Goal: Information Seeking & Learning: Find specific fact

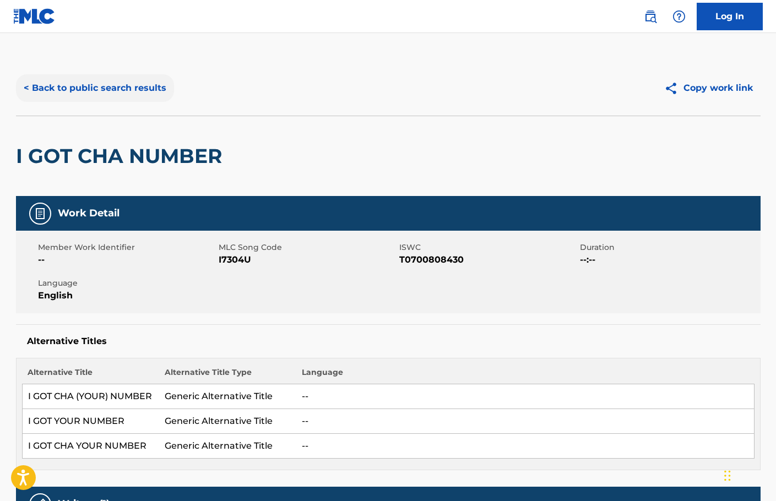
click at [94, 80] on button "< Back to public search results" at bounding box center [95, 88] width 158 height 28
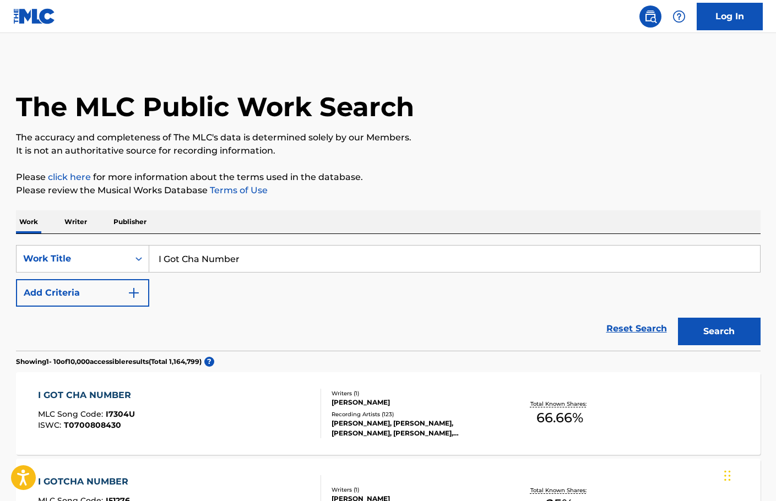
click at [347, 287] on div "SearchWithCriteria8be949ea-8e23-49ec-8ea6-ddfecc86e509 Work Title I Got Cha Num…" at bounding box center [388, 276] width 744 height 62
click at [339, 253] on input "I Got Cha Number" at bounding box center [454, 259] width 611 height 26
paste input "Tobacco Road"
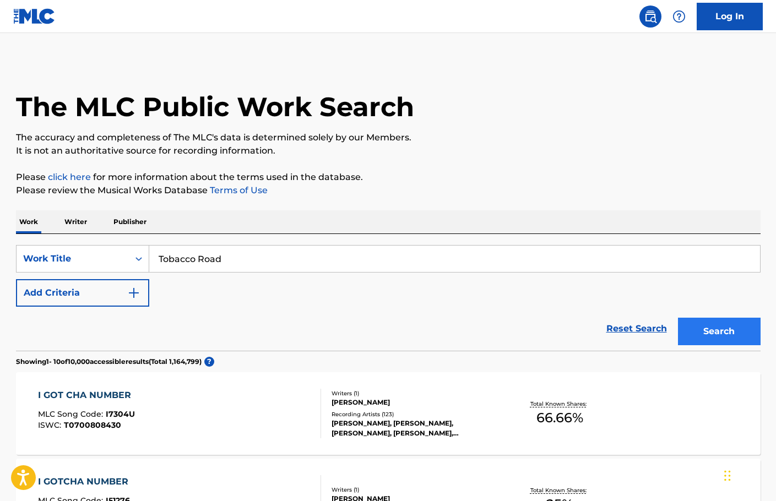
type input "Tobacco Road"
click at [717, 335] on button "Search" at bounding box center [719, 332] width 83 height 28
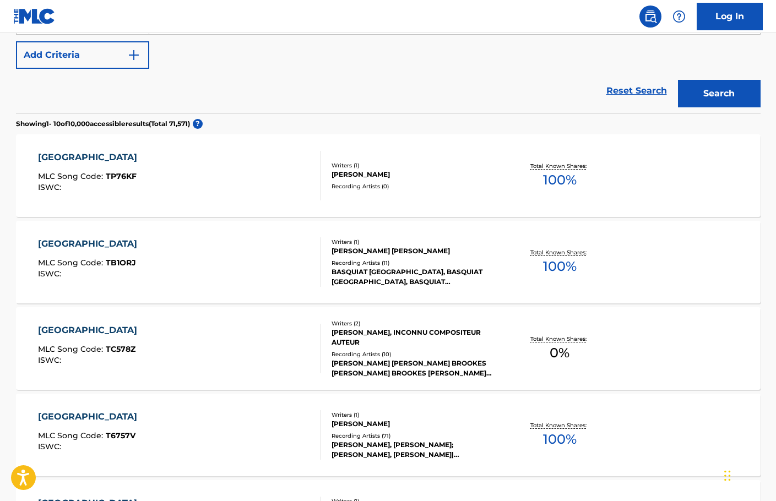
scroll to position [165, 0]
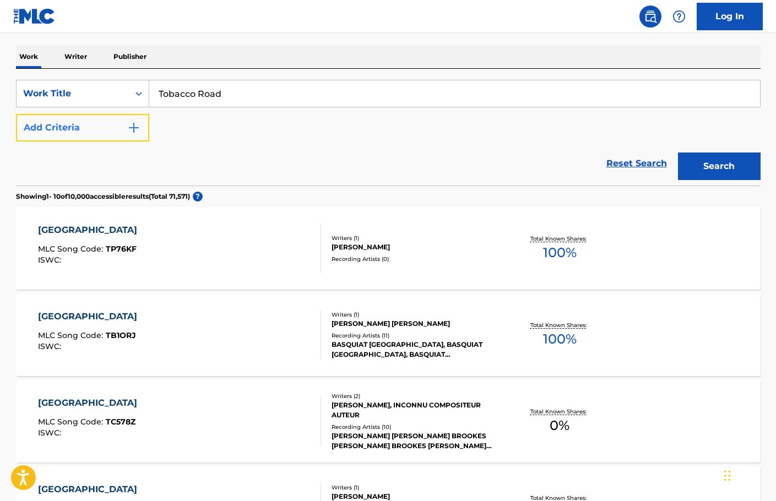
click at [113, 141] on button "Add Criteria" at bounding box center [82, 128] width 133 height 28
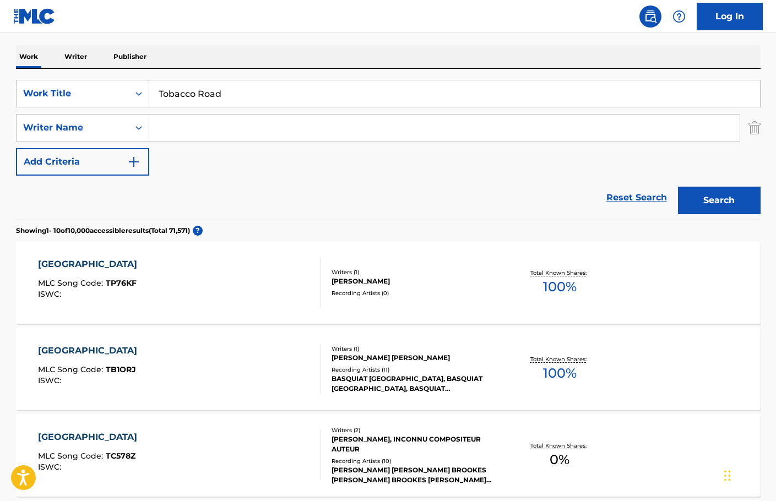
click at [222, 128] on input "Search Form" at bounding box center [444, 128] width 590 height 26
type input "[PERSON_NAME]"
click at [678, 187] on button "Search" at bounding box center [719, 201] width 83 height 28
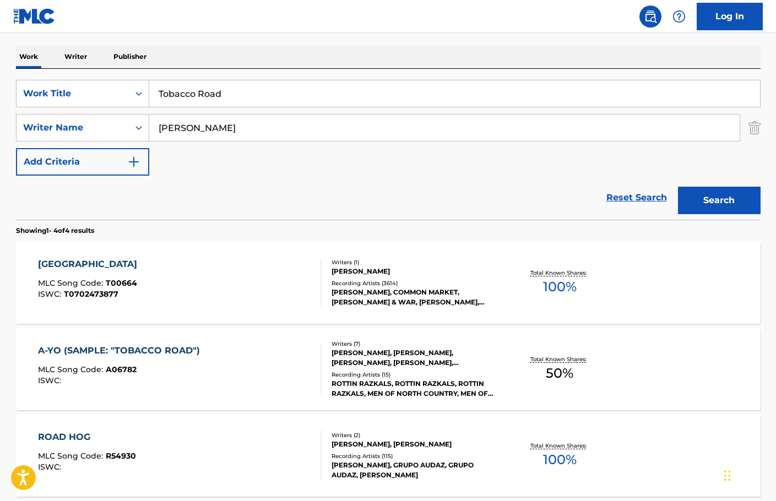
click at [279, 298] on div "TOBACCO ROAD MLC Song Code : T00664 ISWC : T0702473877" at bounding box center [179, 283] width 283 height 50
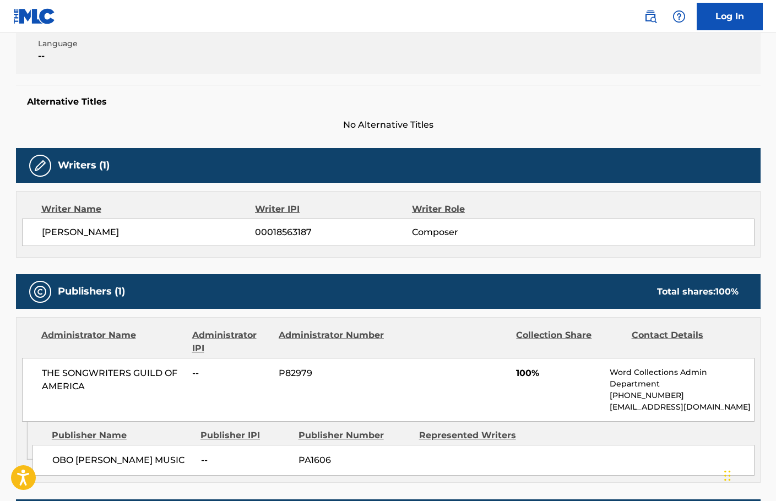
scroll to position [55, 0]
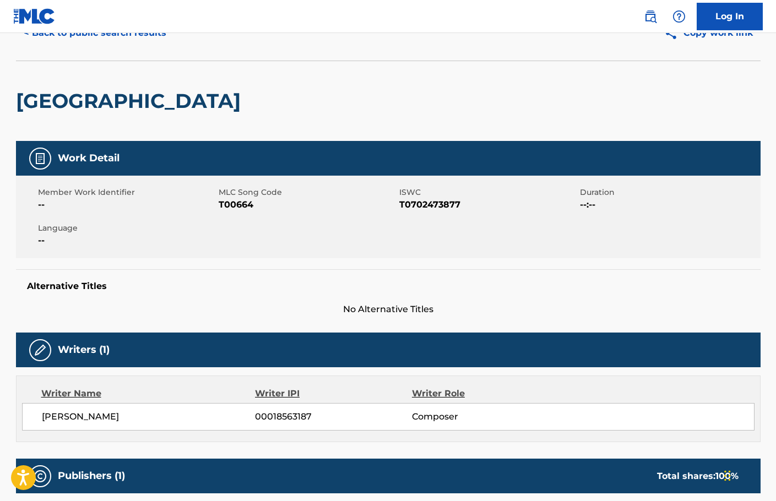
click at [224, 203] on span "T00664" at bounding box center [308, 204] width 178 height 13
copy span "T00664"
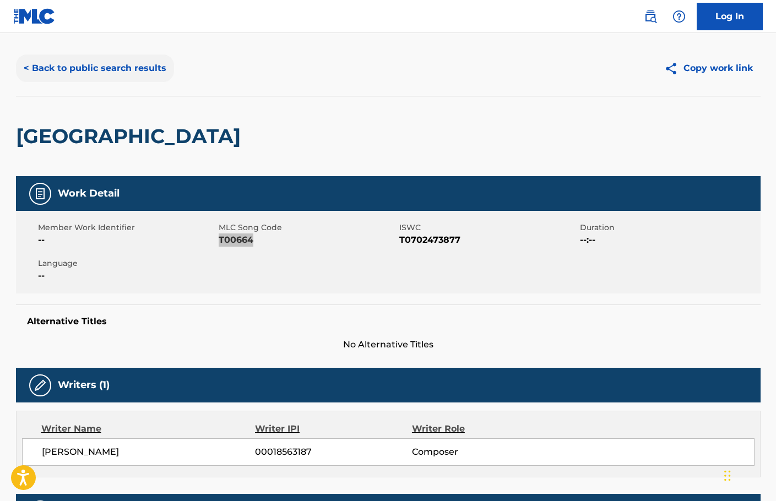
scroll to position [0, 0]
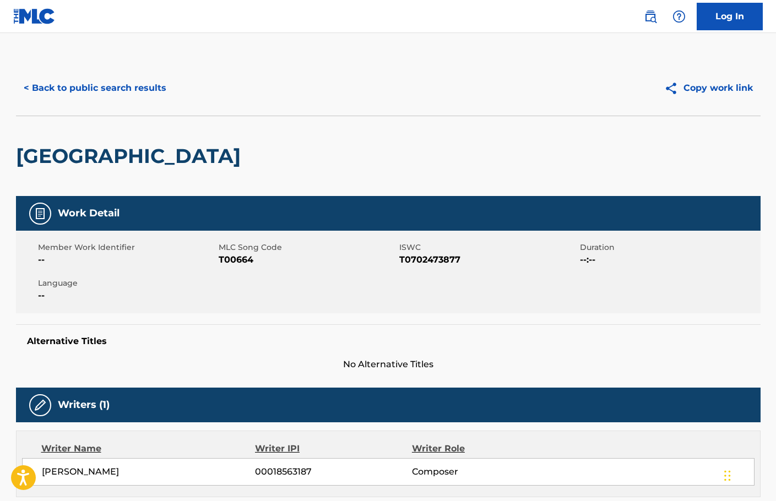
click at [117, 80] on button "< Back to public search results" at bounding box center [95, 88] width 158 height 28
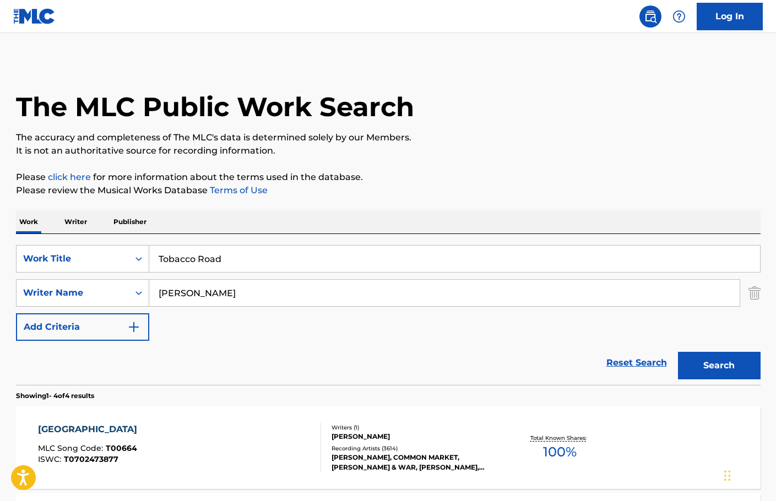
scroll to position [165, 0]
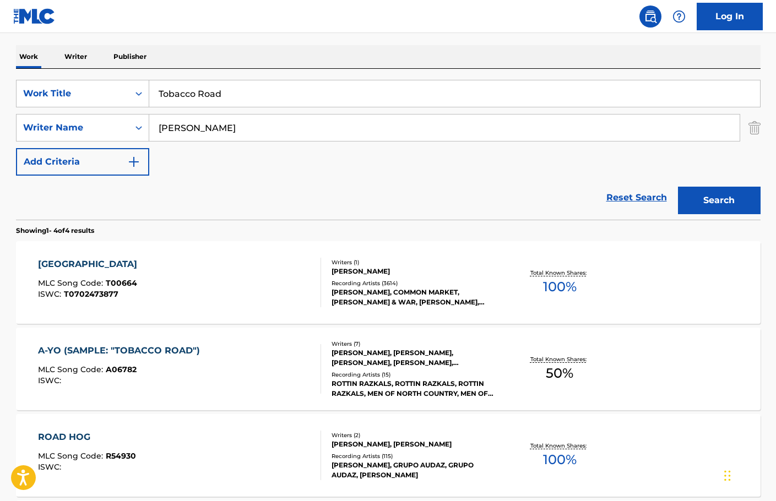
click at [248, 105] on input "Tobacco Road" at bounding box center [454, 93] width 611 height 26
paste input "Blues from an Airplane"
type input "Blues from an Airplane"
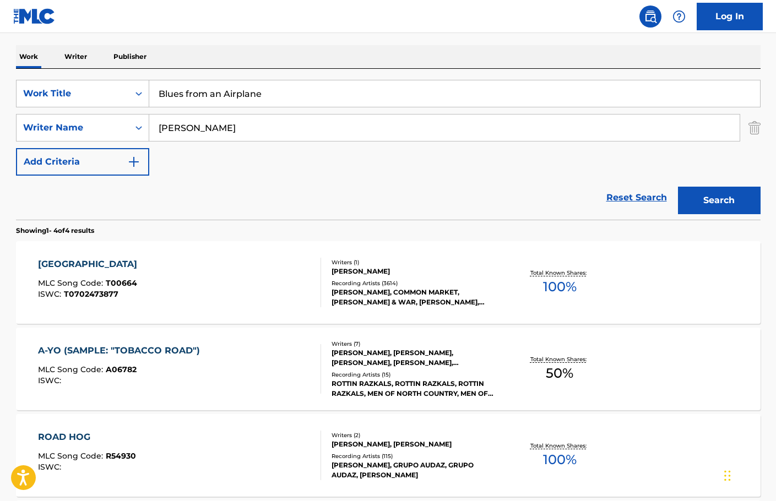
click at [250, 119] on input "[PERSON_NAME]" at bounding box center [444, 128] width 590 height 26
type input "A"
type input "Balin"
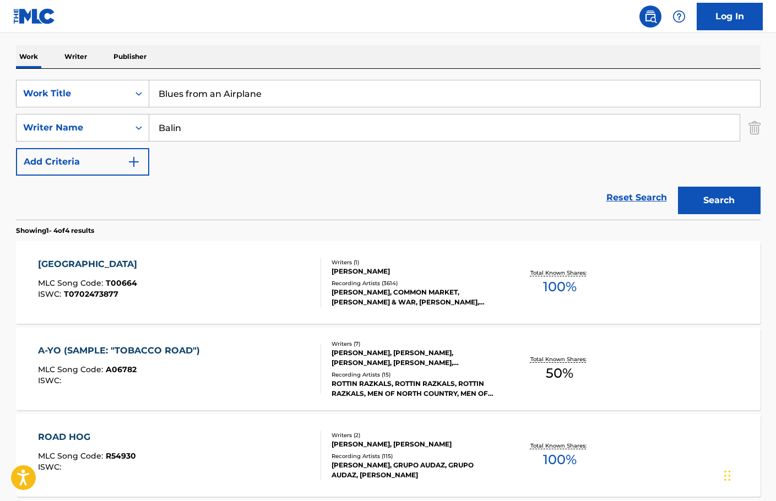
click at [678, 187] on button "Search" at bounding box center [719, 201] width 83 height 28
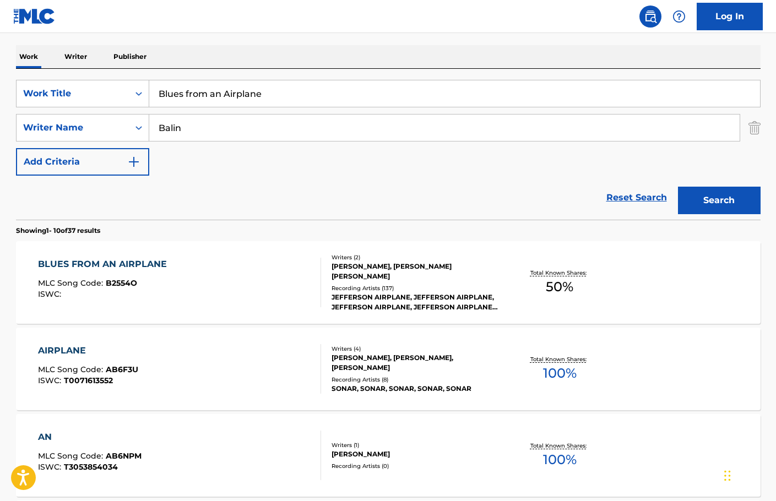
click at [244, 278] on div "BLUES FROM AN AIRPLANE MLC Song Code : B2554O ISWC :" at bounding box center [179, 283] width 283 height 50
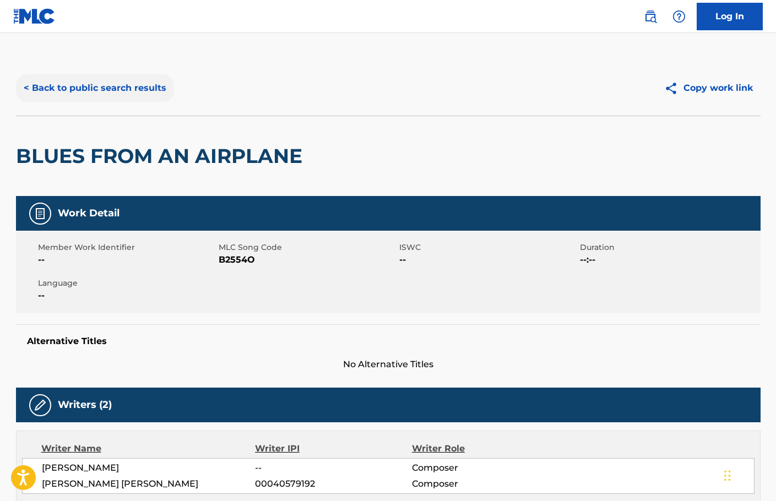
click at [104, 80] on button "< Back to public search results" at bounding box center [95, 88] width 158 height 28
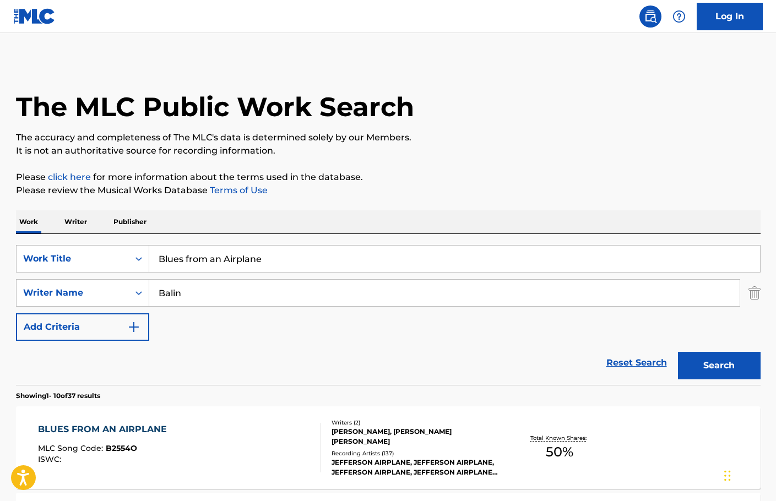
click at [282, 252] on input "Blues from an Airplane" at bounding box center [454, 259] width 611 height 26
paste input "How Do You Feel"
type input "How Do You Feel"
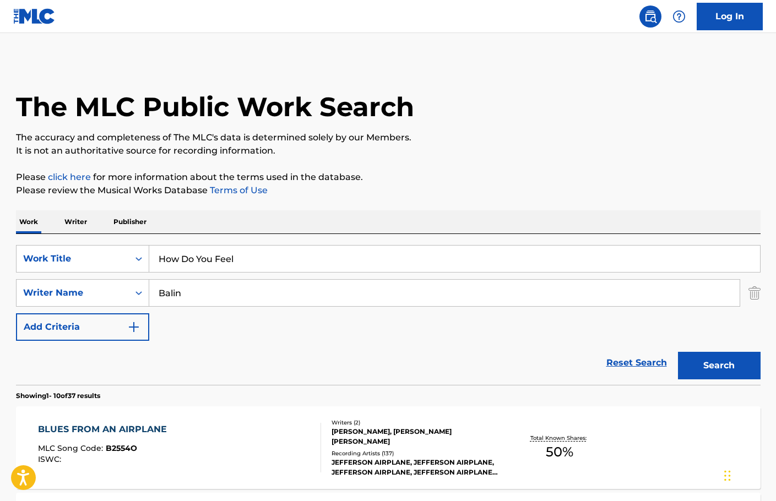
click at [273, 280] on input "Balin" at bounding box center [444, 293] width 590 height 26
type input "[PERSON_NAME]"
click at [678, 352] on button "Search" at bounding box center [719, 366] width 83 height 28
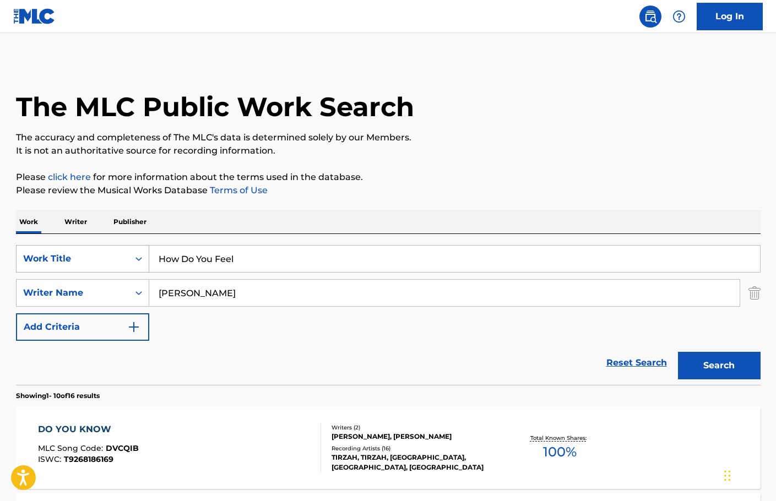
click at [45, 264] on div "Work Title" at bounding box center [72, 258] width 99 height 13
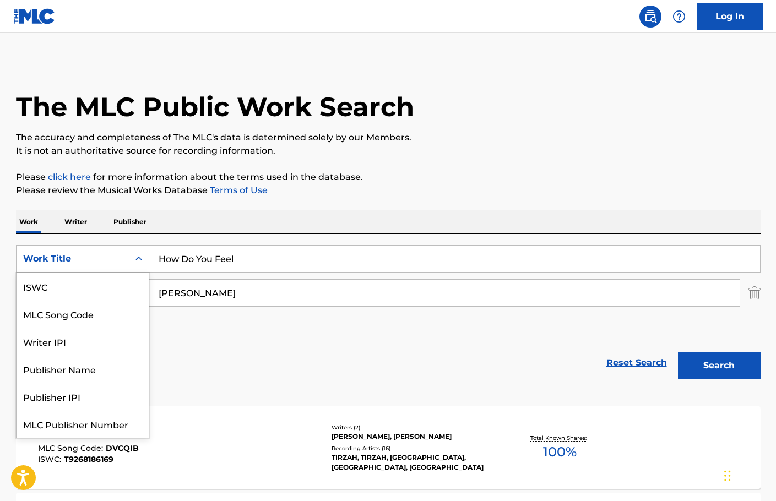
scroll to position [28, 0]
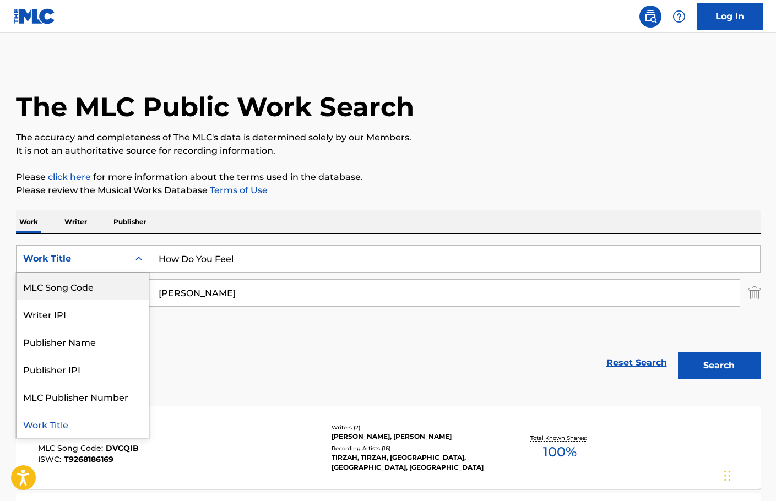
click at [70, 282] on div "MLC Song Code" at bounding box center [83, 287] width 132 height 28
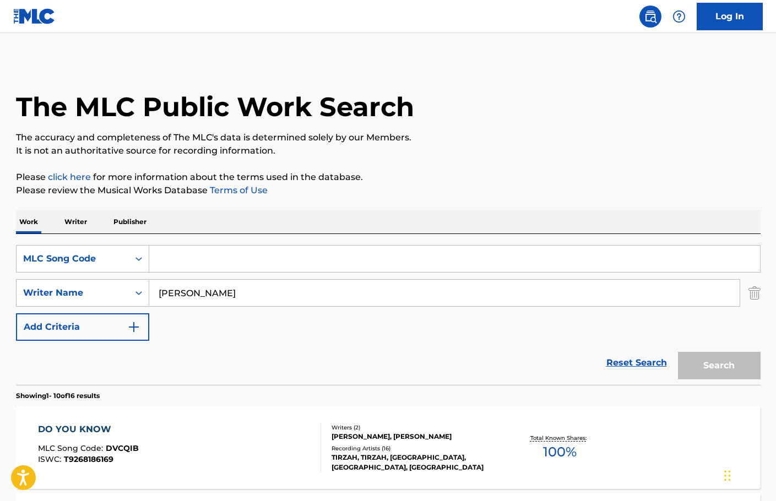
click at [247, 264] on input "Search Form" at bounding box center [454, 259] width 611 height 26
paste input "M10840"
type input "M10840"
click at [211, 280] on input "[PERSON_NAME]" at bounding box center [444, 293] width 590 height 26
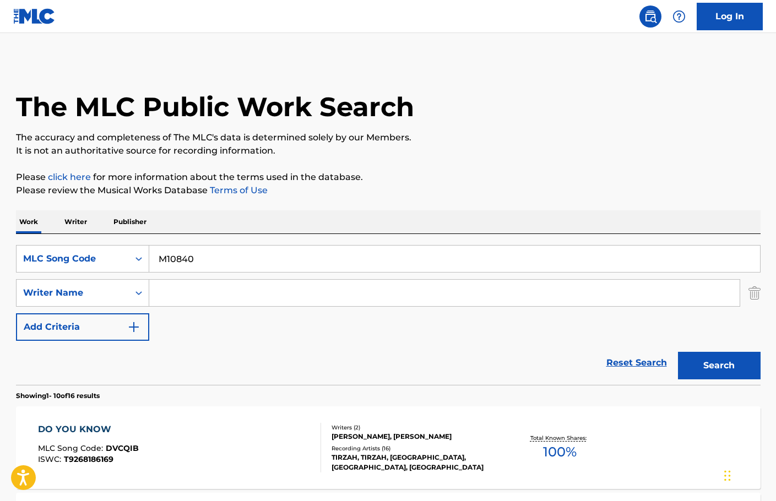
click at [678, 352] on button "Search" at bounding box center [719, 366] width 83 height 28
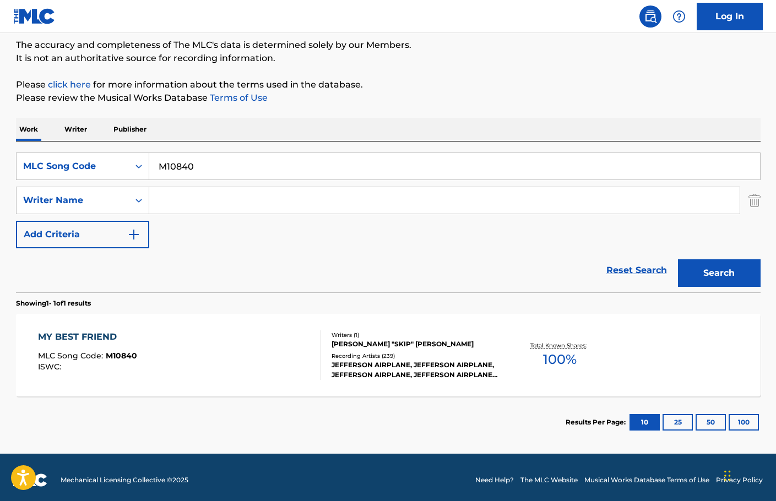
scroll to position [98, 0]
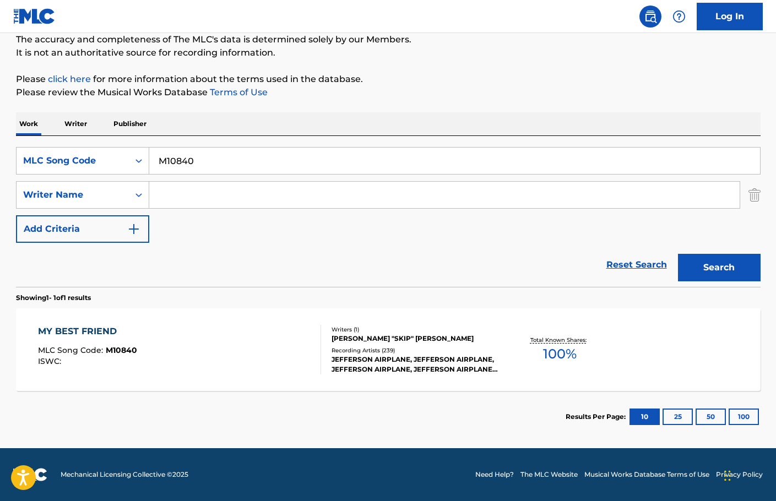
click at [282, 332] on div "MY BEST FRIEND MLC Song Code : M10840 ISWC :" at bounding box center [179, 350] width 283 height 50
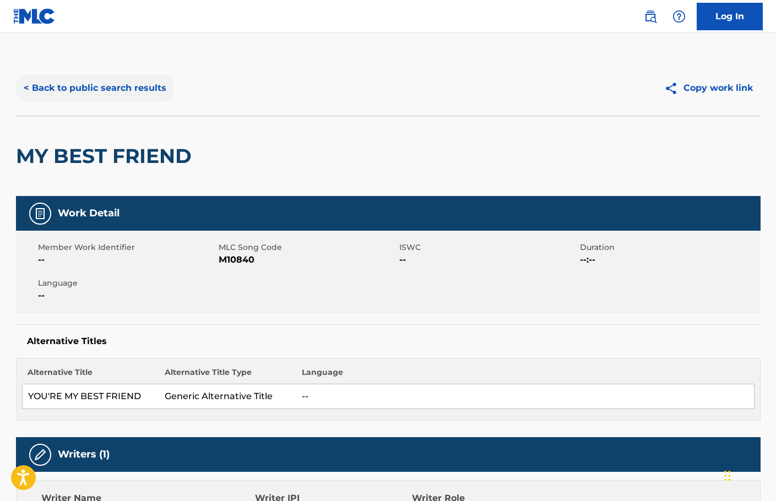
click at [148, 91] on button "< Back to public search results" at bounding box center [95, 88] width 158 height 28
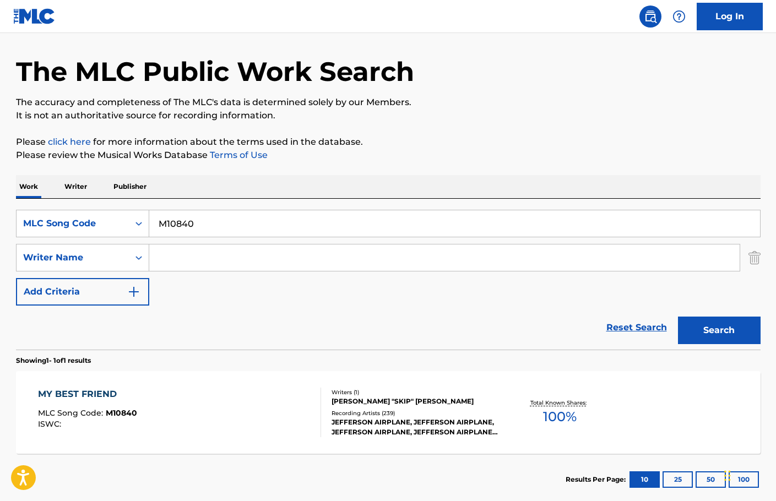
click at [325, 224] on input "M10840" at bounding box center [454, 223] width 611 height 26
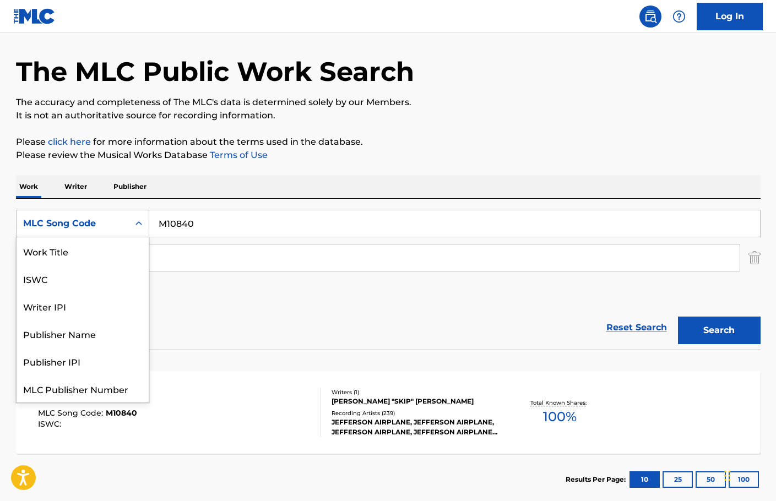
click at [63, 231] on div "MLC Song Code" at bounding box center [73, 223] width 112 height 21
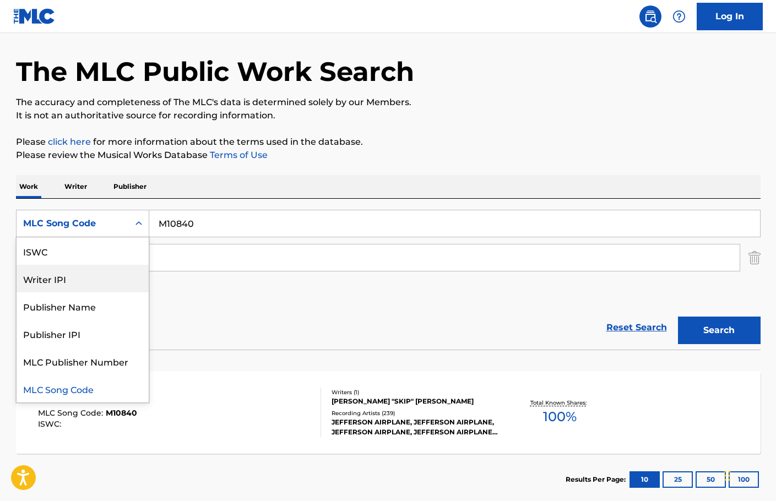
scroll to position [0, 0]
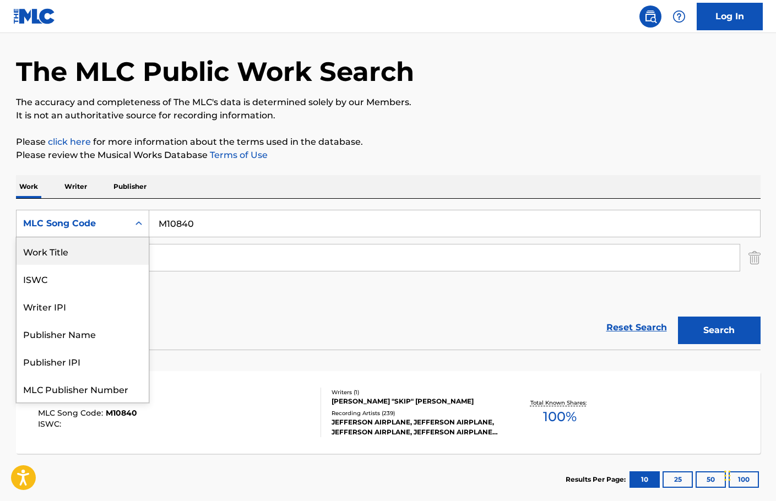
click at [73, 240] on div "Work Title" at bounding box center [83, 251] width 132 height 28
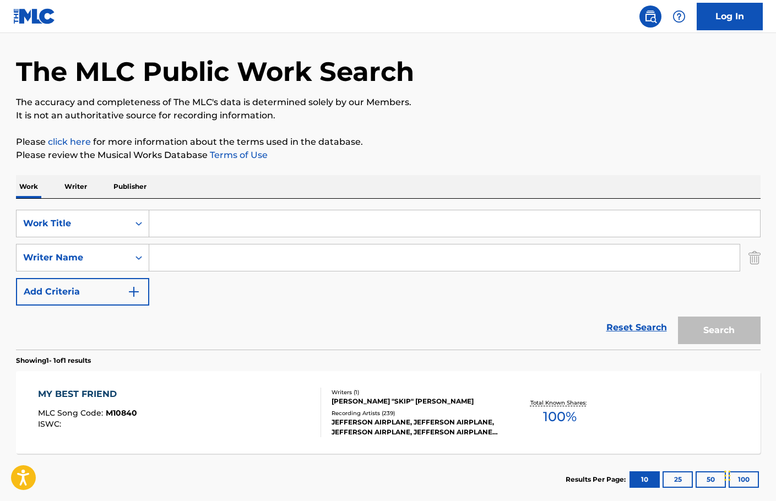
click at [237, 236] on input "Search Form" at bounding box center [454, 223] width 611 height 26
paste input "America Mrs. You"
type input "America Mrs. You"
click at [148, 277] on div "SearchWithCriteria5605a52d-1b9a-4dc0-9d51-88e2b243a4df Work Title America Mrs. …" at bounding box center [388, 258] width 744 height 96
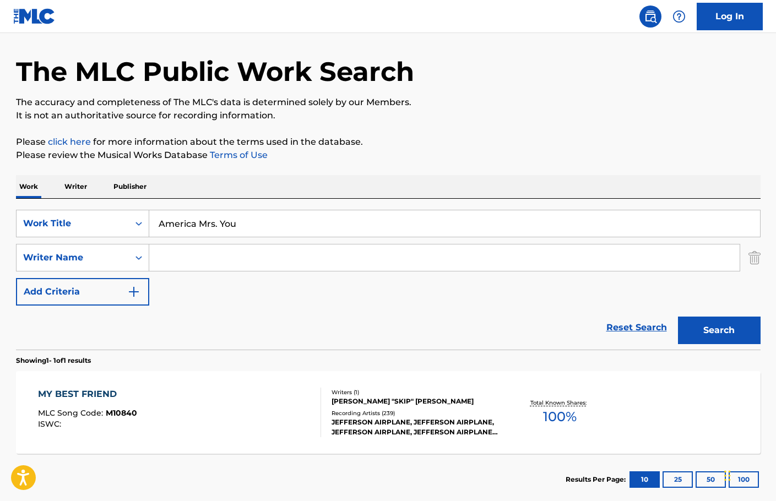
drag, startPoint x: 215, startPoint y: 246, endPoint x: 270, endPoint y: 238, distance: 56.2
click at [215, 246] on input "Search Form" at bounding box center [444, 257] width 590 height 26
type input "[PERSON_NAME]"
click at [678, 317] on button "Search" at bounding box center [719, 331] width 83 height 28
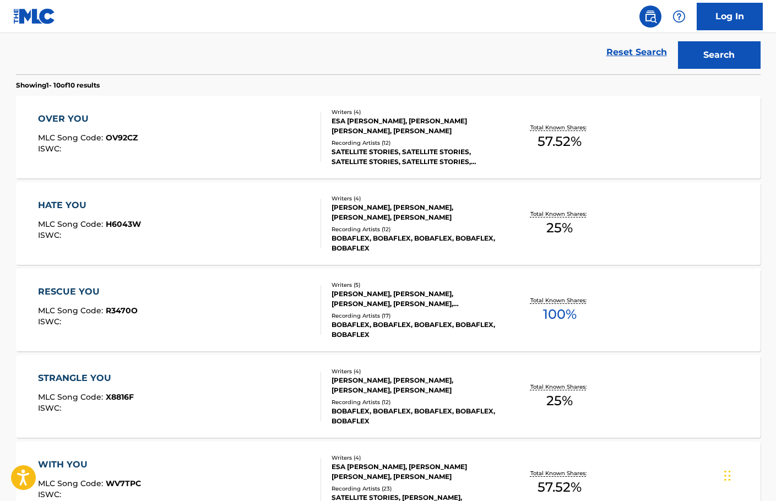
scroll to position [200, 0]
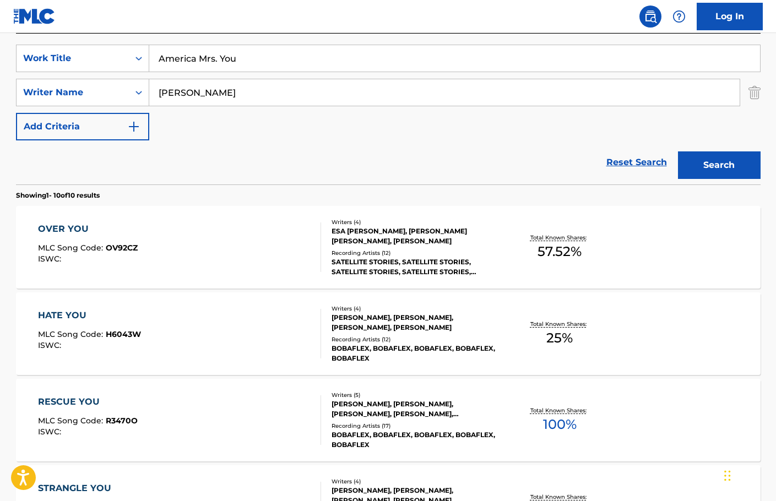
click at [118, 74] on div "SearchWithCriteria5605a52d-1b9a-4dc0-9d51-88e2b243a4df Work Title America Mrs. …" at bounding box center [388, 93] width 744 height 96
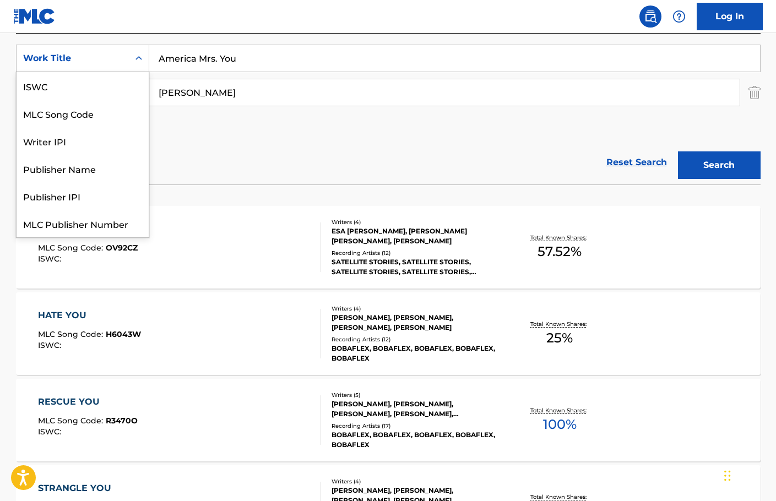
click at [122, 61] on div "Work Title" at bounding box center [73, 58] width 112 height 21
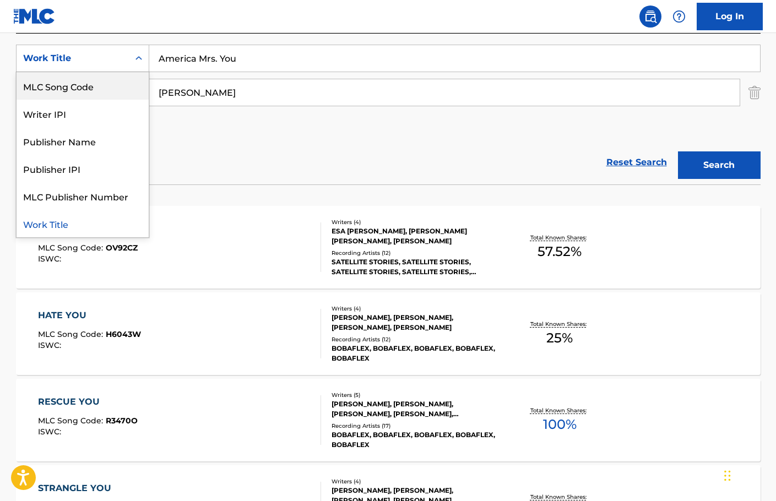
click at [117, 85] on div "MLC Song Code" at bounding box center [83, 86] width 132 height 28
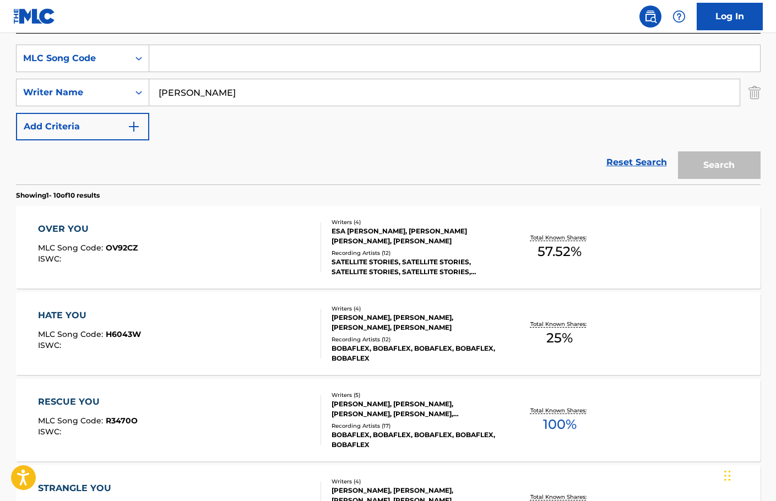
click at [237, 56] on input "Search Form" at bounding box center [454, 58] width 611 height 26
paste input "AV950B"
type input "AV950B"
click at [678, 151] on button "Search" at bounding box center [719, 165] width 83 height 28
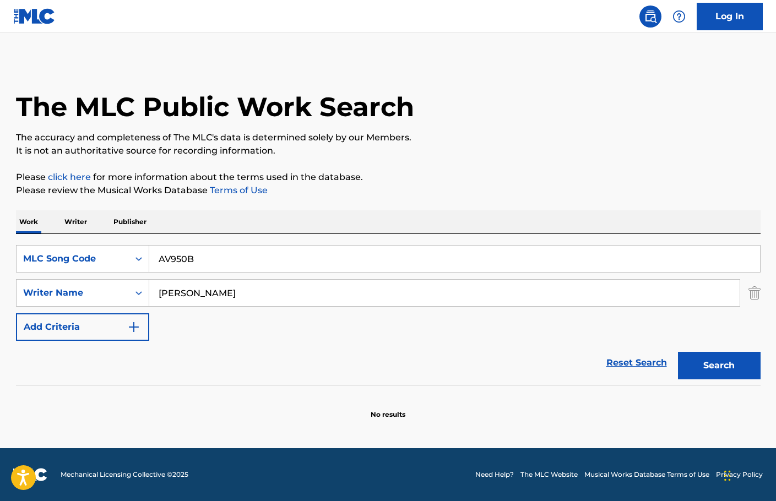
scroll to position [0, 0]
click at [271, 308] on div "SearchWithCriteria2e9c1636-28cc-49c1-b74d-8d19b4caeb0b MLC Song Code AV950B Sea…" at bounding box center [388, 293] width 744 height 96
click at [265, 284] on input "[PERSON_NAME]" at bounding box center [444, 293] width 590 height 26
click at [262, 284] on input "[PERSON_NAME]" at bounding box center [444, 293] width 590 height 26
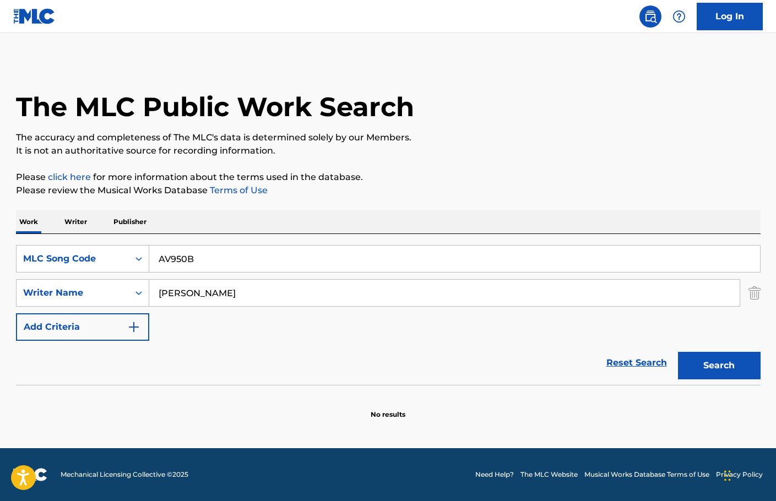
click at [262, 284] on input "[PERSON_NAME]" at bounding box center [444, 293] width 590 height 26
click at [678, 352] on button "Search" at bounding box center [719, 366] width 83 height 28
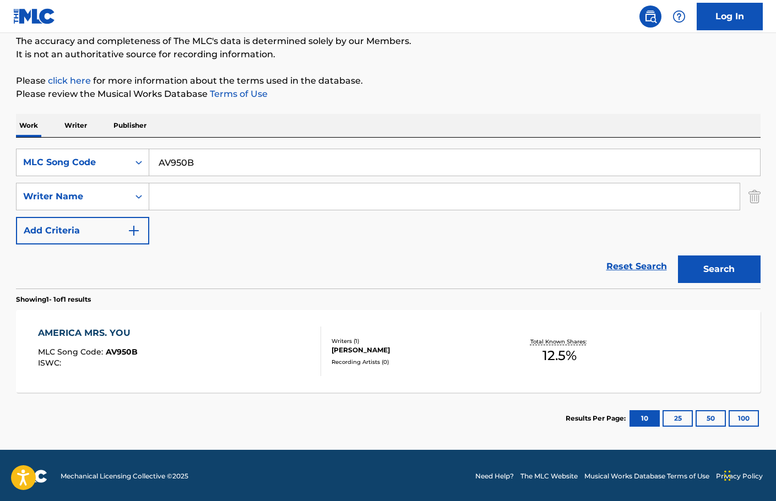
scroll to position [98, 0]
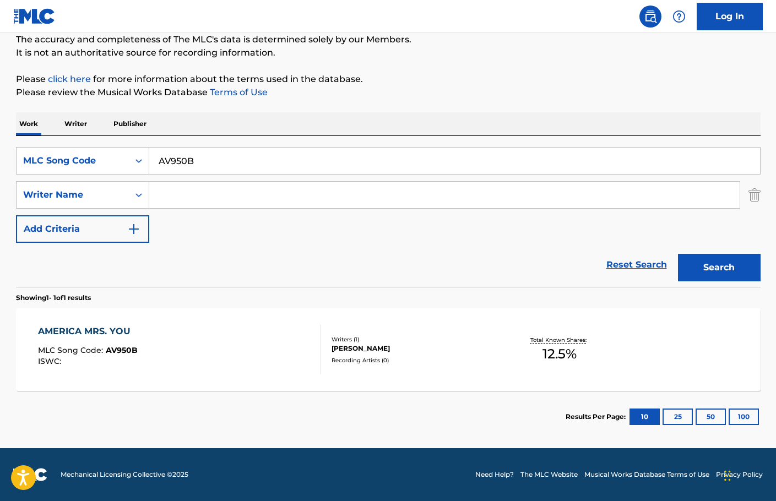
click at [236, 369] on div "AMERICA MRS. YOU MLC Song Code : AV950B ISWC :" at bounding box center [179, 350] width 283 height 50
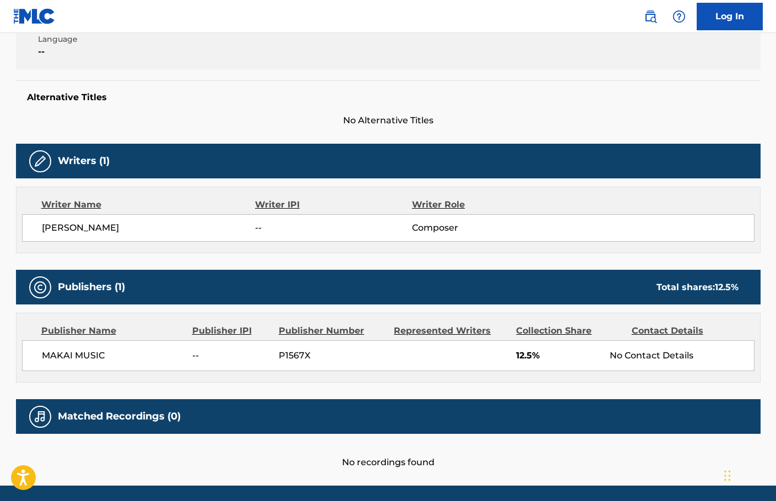
scroll to position [275, 0]
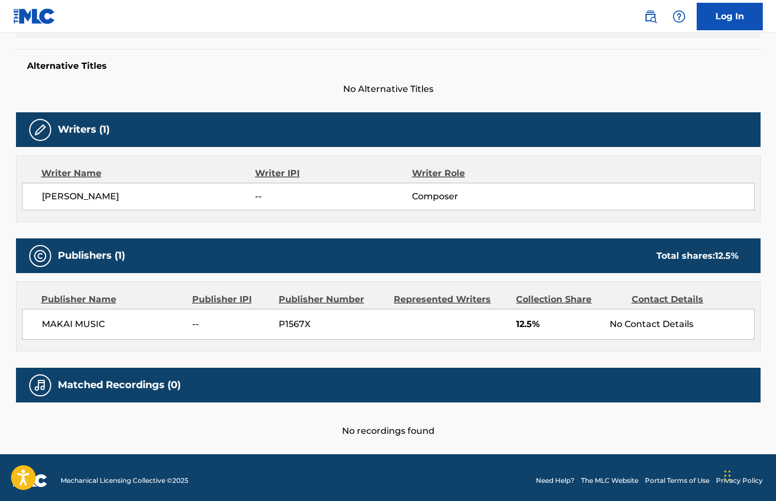
click at [54, 325] on span "MAKAI MUSIC" at bounding box center [113, 324] width 143 height 13
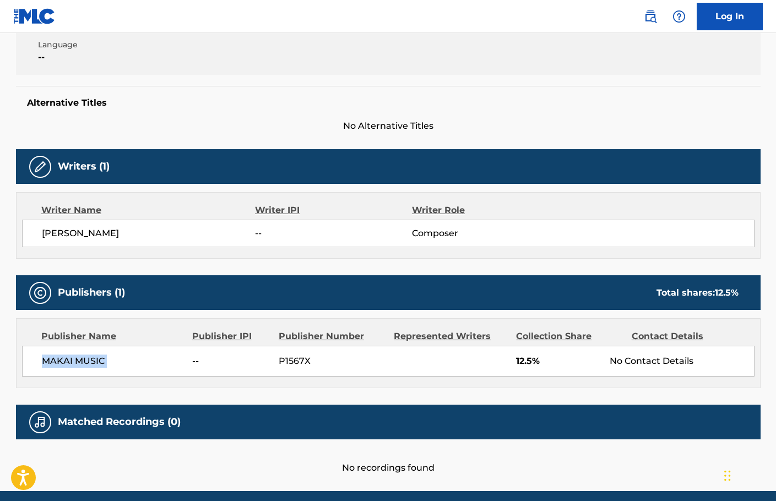
scroll to position [220, 0]
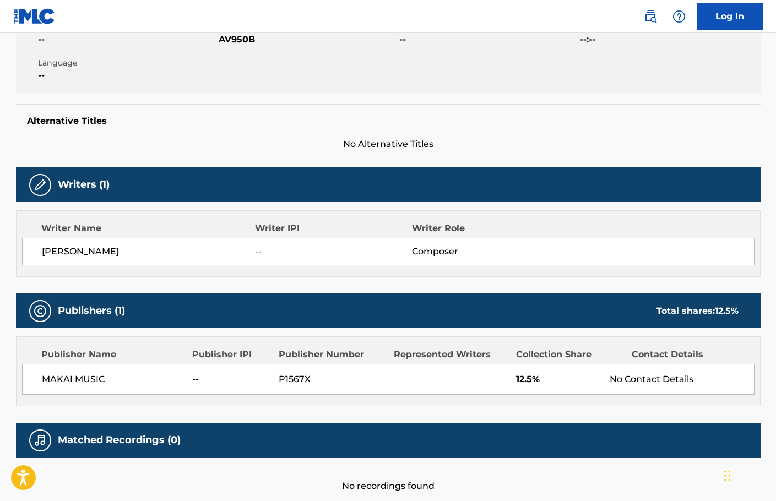
click at [175, 276] on div "Writer Name Writer IPI Writer Role [PERSON_NAME] -- Composer" at bounding box center [388, 243] width 744 height 67
click at [632, 366] on div "MAKAI MUSIC -- P1567X 12.5% No Contact Details" at bounding box center [388, 379] width 732 height 31
click at [613, 374] on div "No Contact Details" at bounding box center [682, 379] width 144 height 13
